Goal: Transaction & Acquisition: Subscribe to service/newsletter

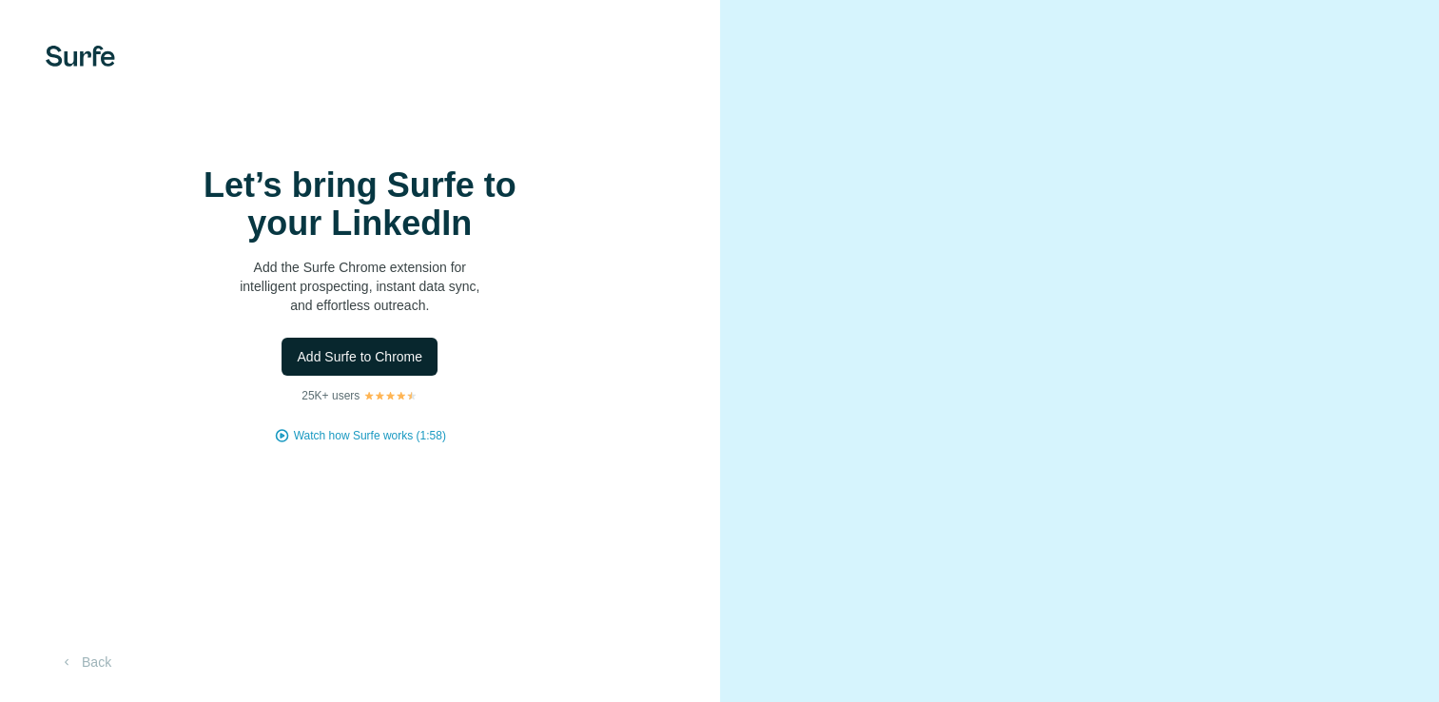
click at [422, 376] on button "Add Surfe to Chrome" at bounding box center [360, 357] width 156 height 38
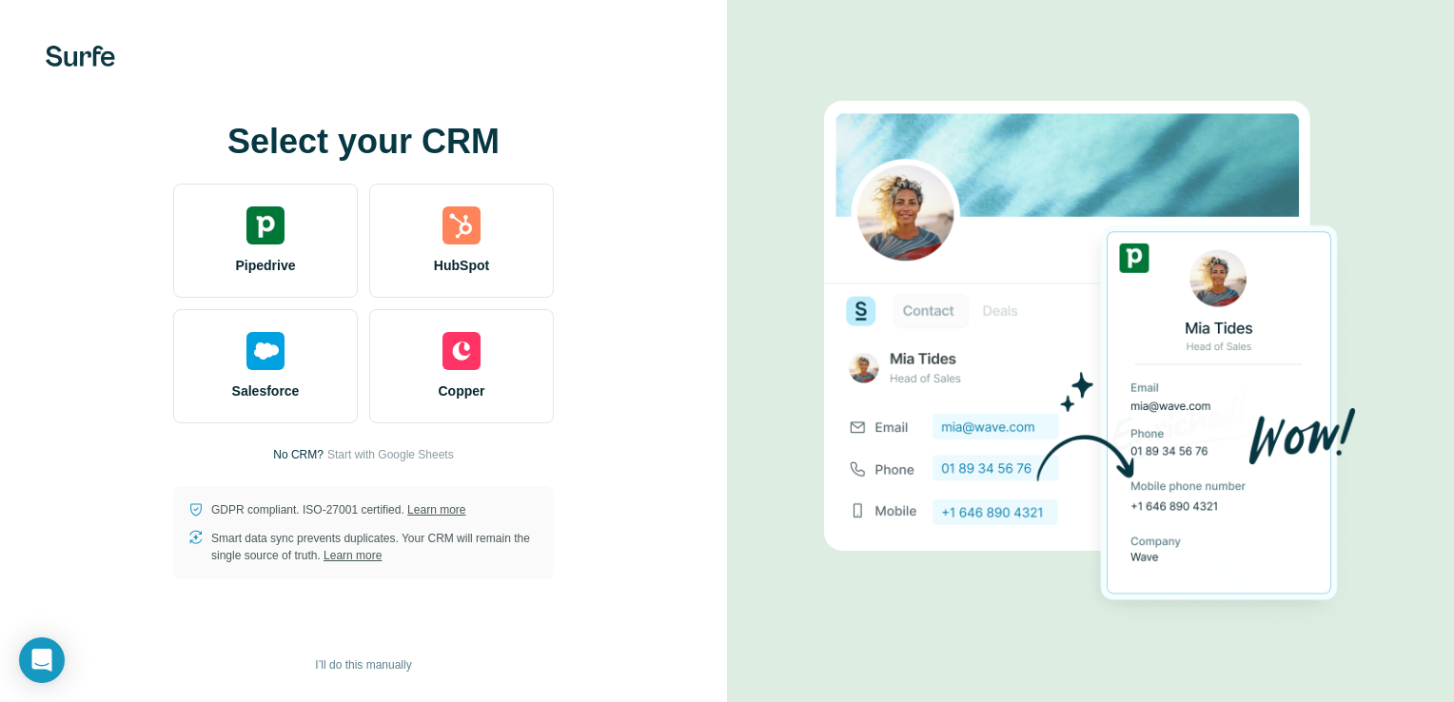
click at [252, 267] on span "Pipedrive" at bounding box center [265, 265] width 60 height 19
